Goal: Transaction & Acquisition: Purchase product/service

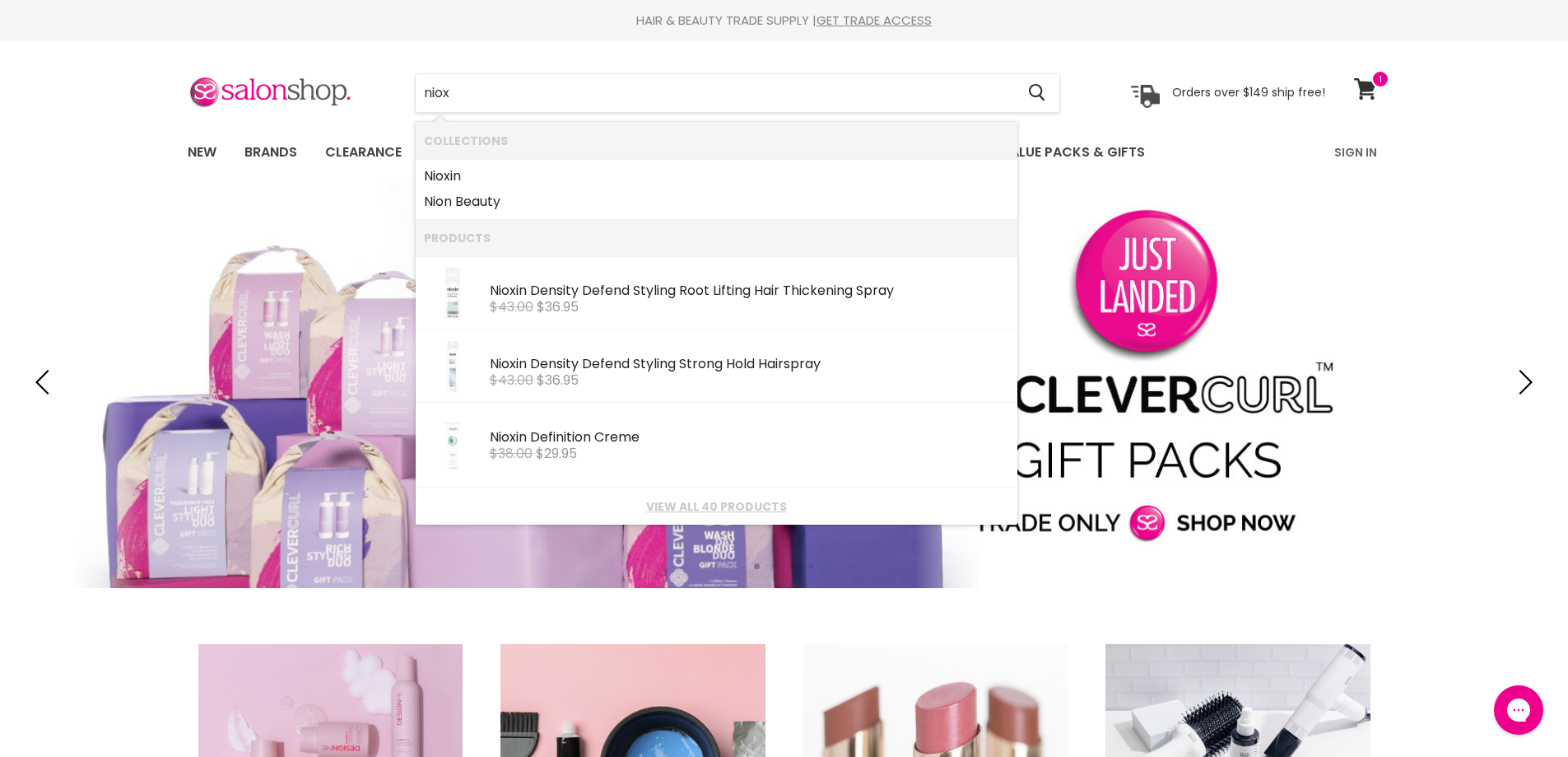
type input "niox"
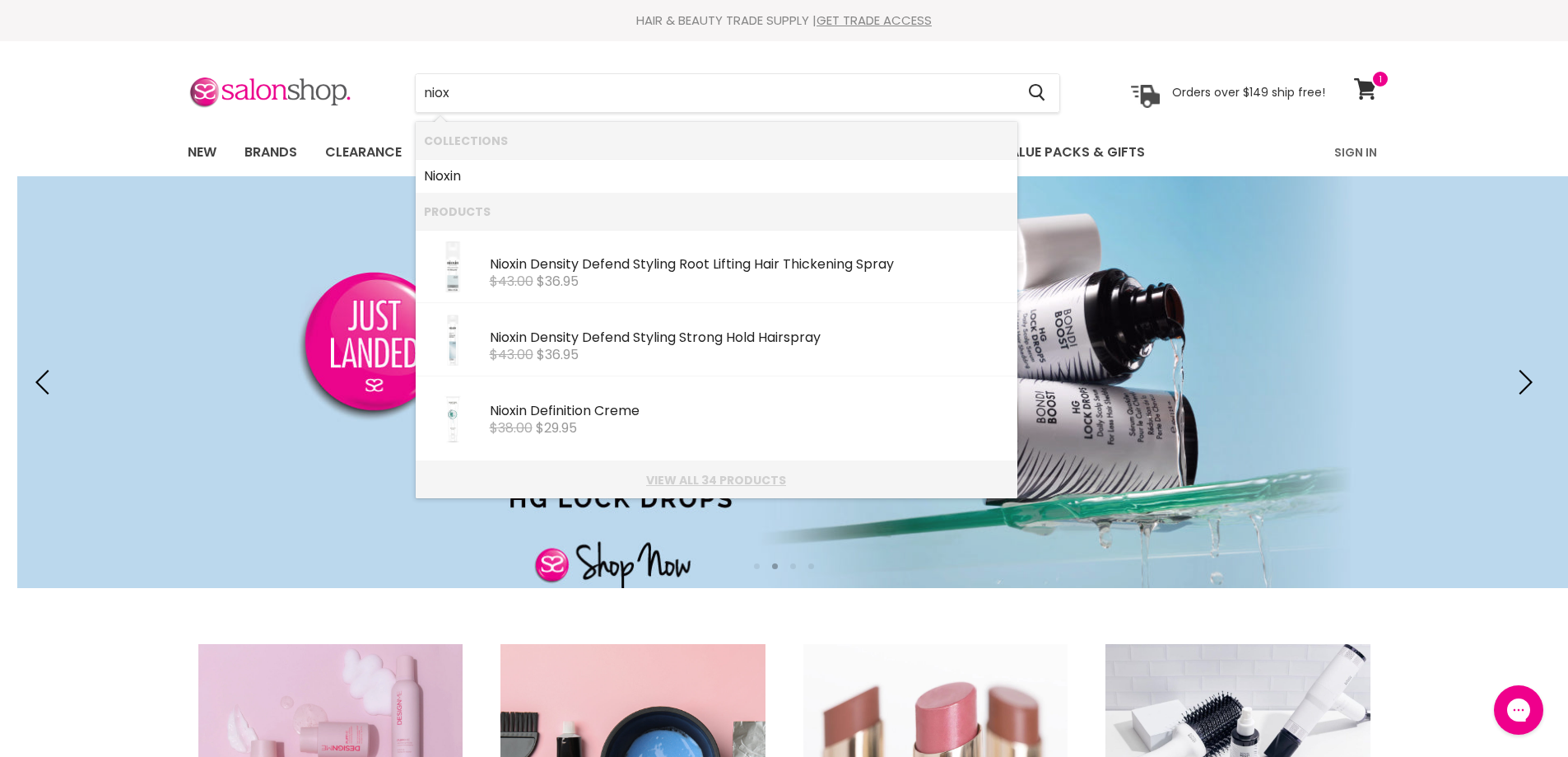
click at [726, 474] on link "View all 34 products" at bounding box center [716, 480] width 585 height 13
